Goal: Find specific page/section: Find specific page/section

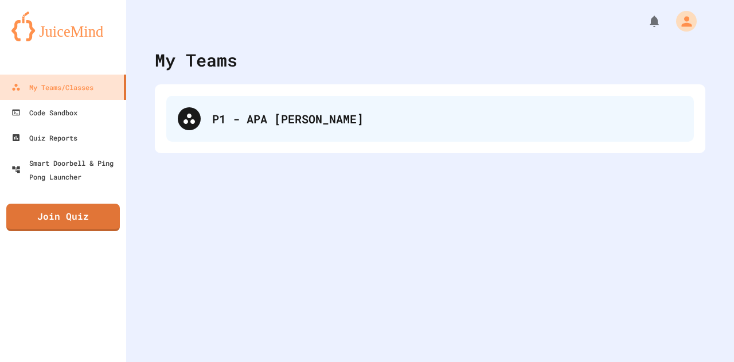
click at [288, 102] on div "P1 - APA [PERSON_NAME]" at bounding box center [430, 119] width 528 height 46
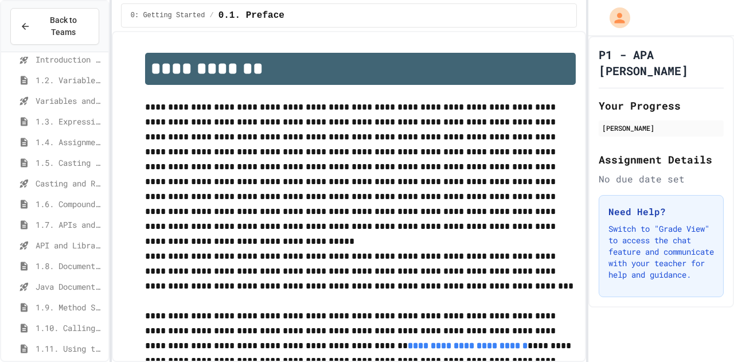
scroll to position [76, 0]
